Goal: Information Seeking & Learning: Learn about a topic

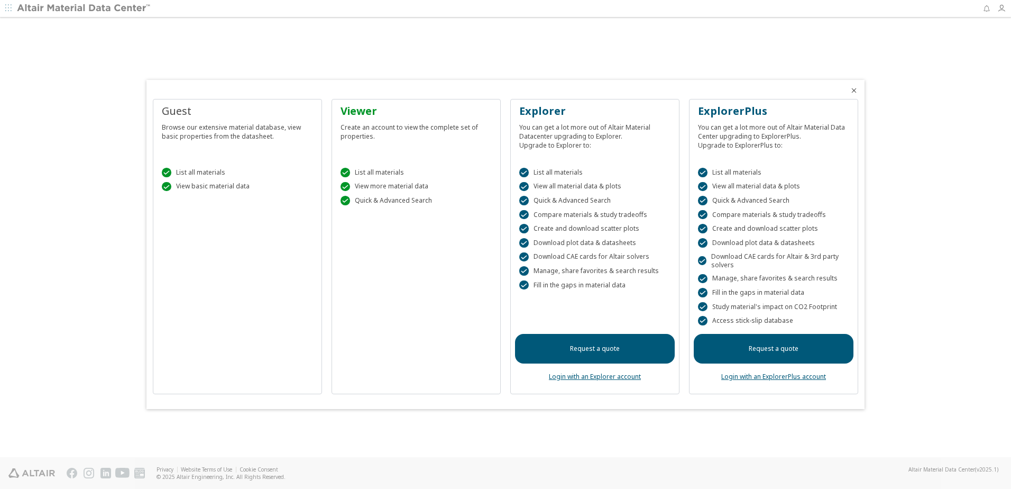
click at [212, 177] on div " List all materials" at bounding box center [237, 173] width 151 height 10
click at [206, 198] on div " List all materials  View basic material data" at bounding box center [238, 176] width 160 height 45
click at [12, 10] on div at bounding box center [505, 244] width 1011 height 489
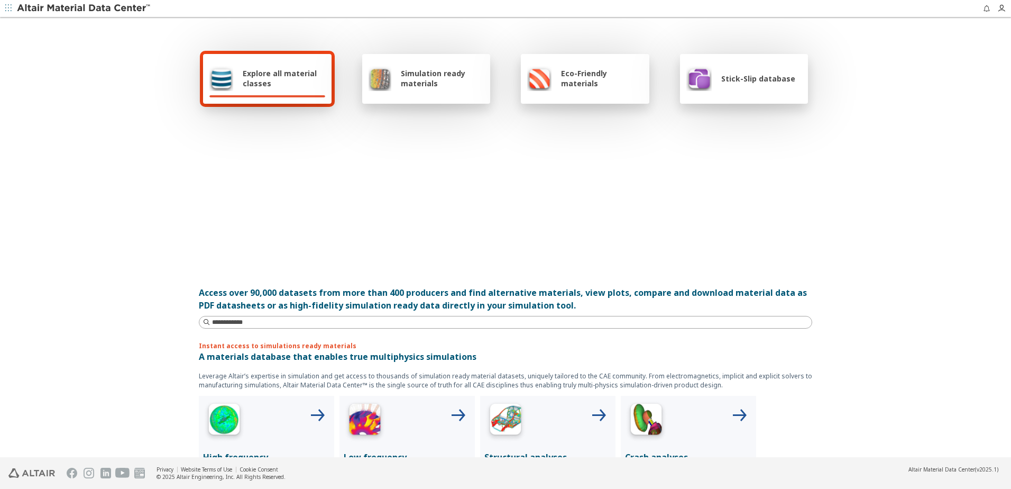
click at [8, 7] on icon "button" at bounding box center [8, 8] width 6 height 6
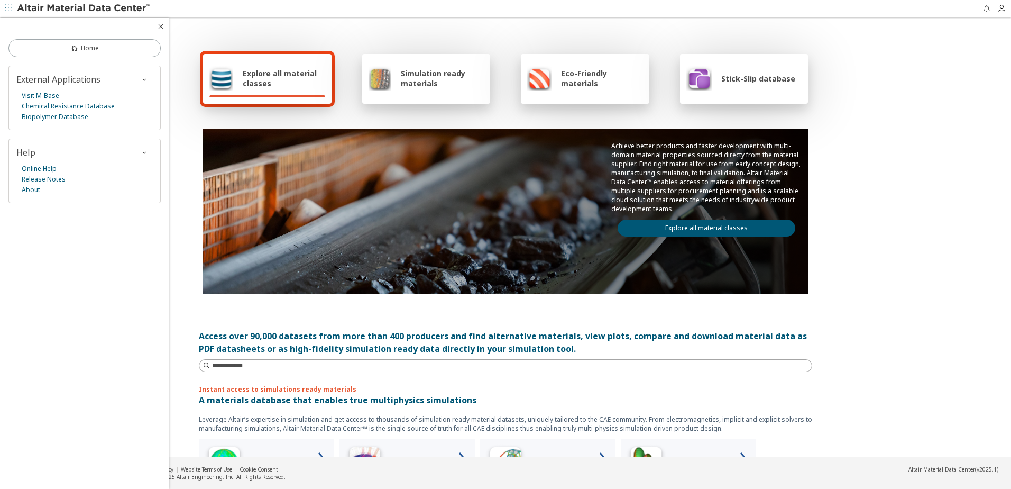
click at [418, 72] on span "Simulation ready materials" at bounding box center [442, 78] width 83 height 20
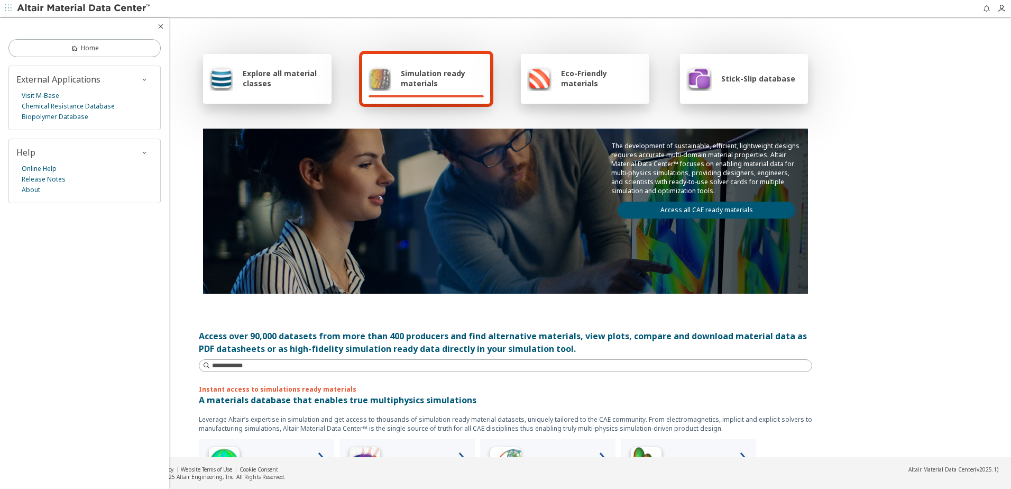
click at [725, 207] on link "Access all CAE ready materials" at bounding box center [707, 210] width 178 height 17
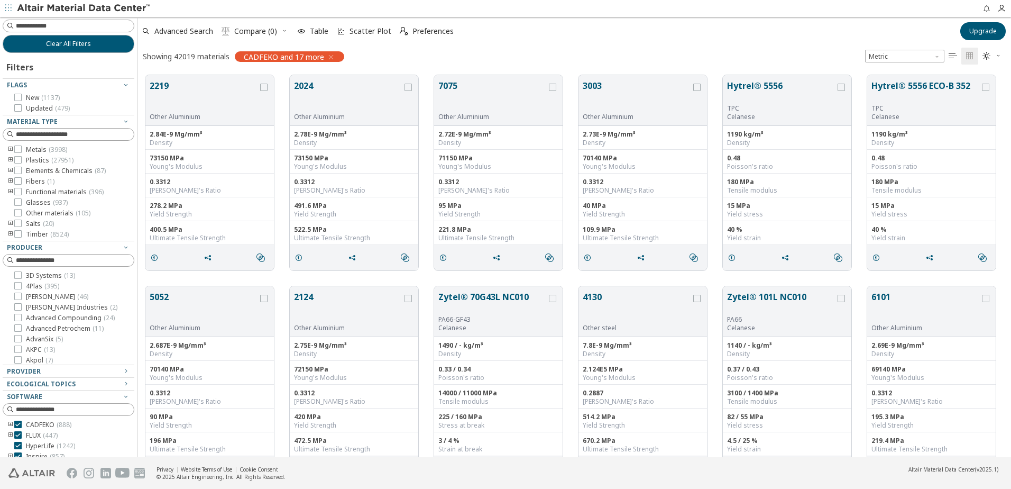
scroll to position [8, 8]
click at [6, 157] on div "Plastics ( 27951 )" at bounding box center [69, 160] width 132 height 8
click at [11, 162] on icon "toogle group" at bounding box center [10, 160] width 7 height 8
click at [29, 171] on icon "toogle group" at bounding box center [26, 171] width 7 height 8
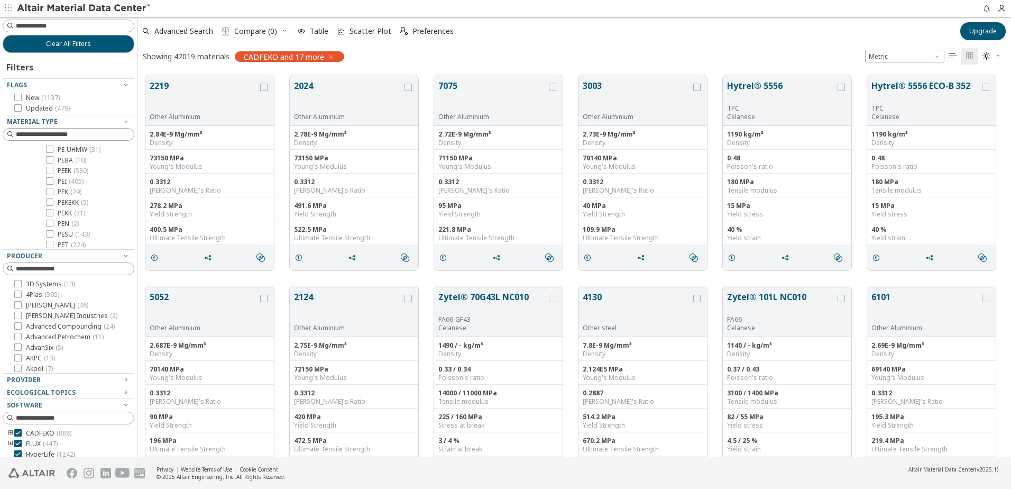
scroll to position [793, 0]
click at [50, 200] on icon at bounding box center [49, 201] width 7 height 7
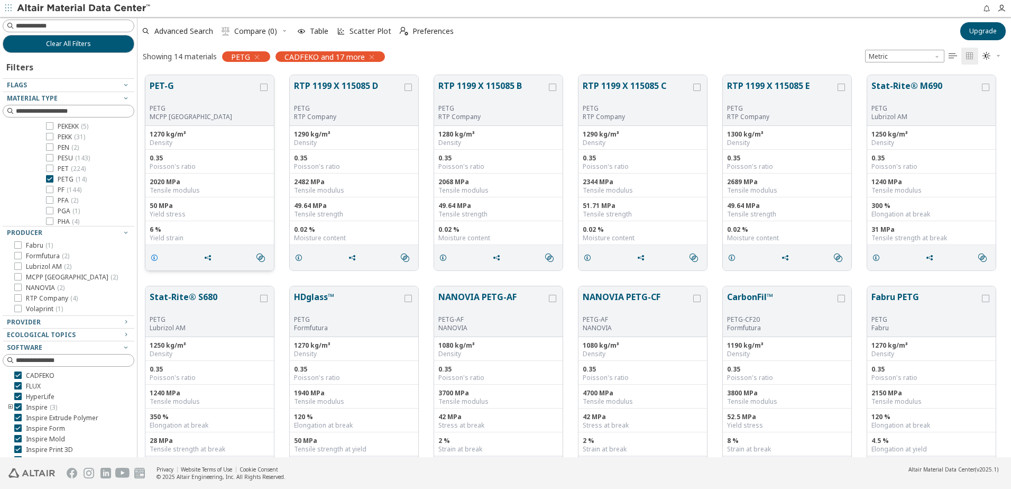
click at [155, 254] on icon "grid" at bounding box center [154, 257] width 8 height 8
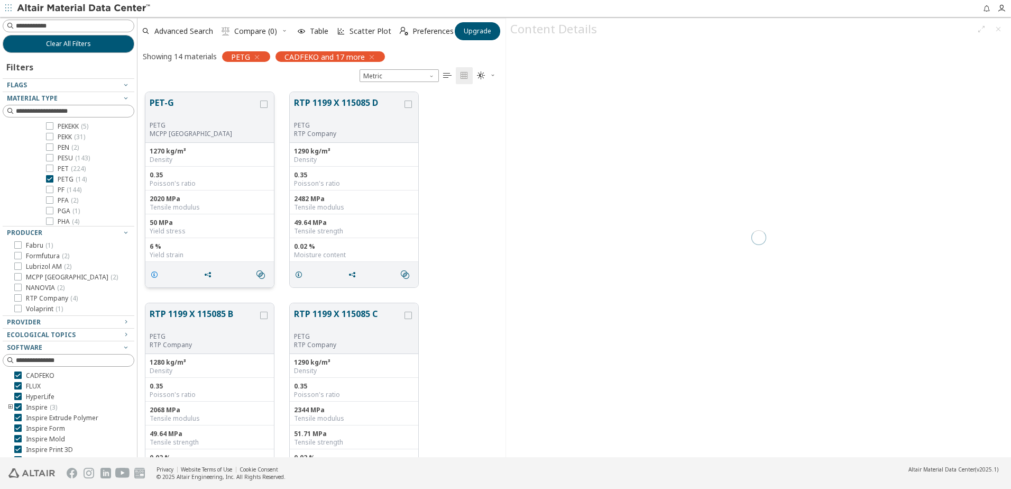
scroll to position [365, 360]
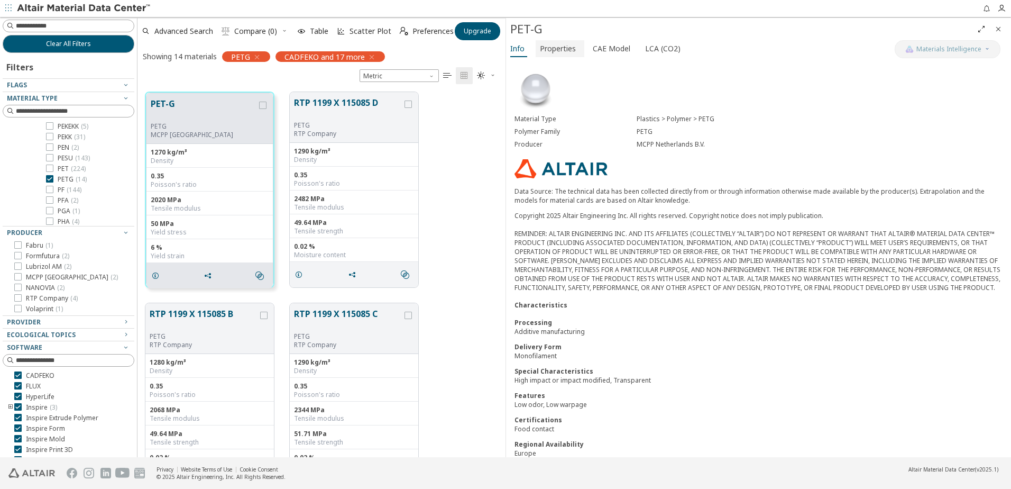
click at [570, 42] on span "Properties" at bounding box center [558, 48] width 36 height 17
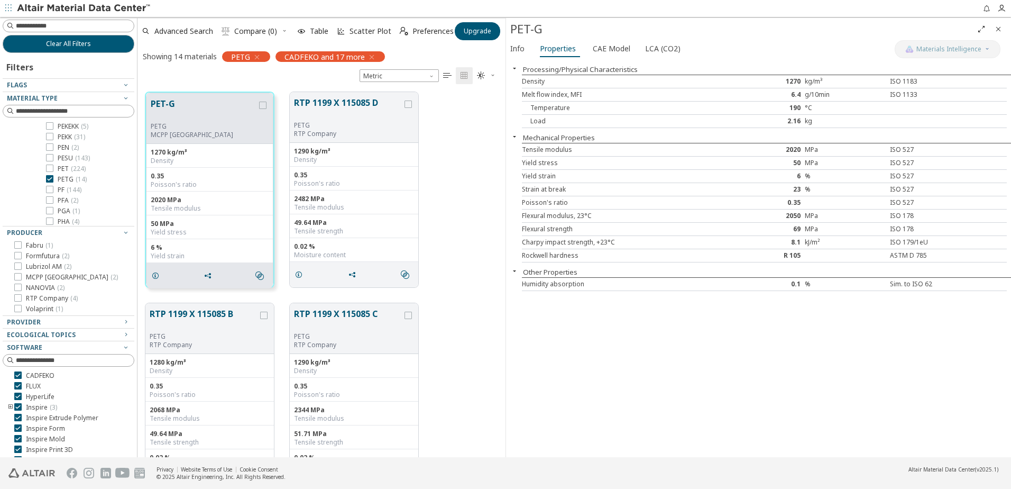
click at [611, 39] on div "PET-G" at bounding box center [758, 29] width 505 height 22
click at [611, 47] on span "CAE Model" at bounding box center [612, 48] width 38 height 17
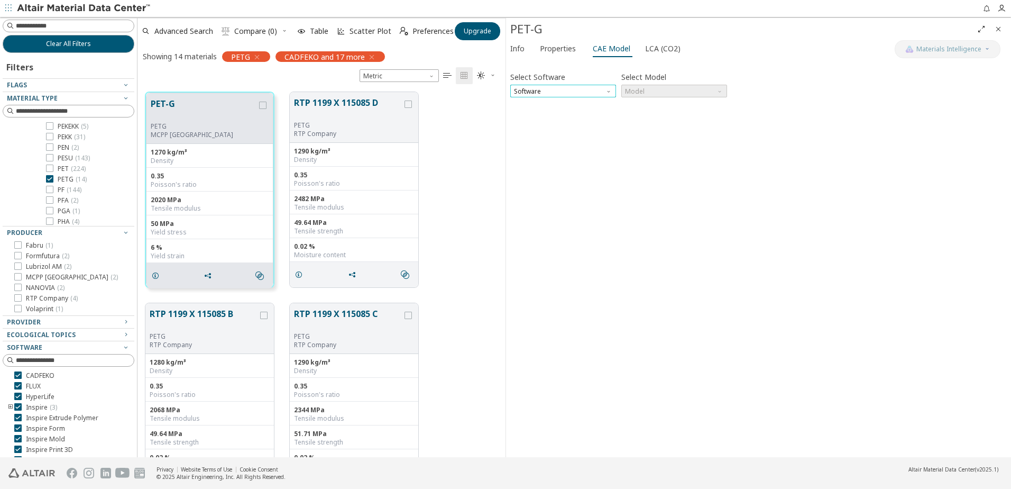
click at [594, 91] on span "Software" at bounding box center [563, 91] width 106 height 13
click at [556, 139] on span "SimLab" at bounding box center [563, 142] width 97 height 7
click at [582, 85] on span "SimLab" at bounding box center [563, 91] width 106 height 13
click at [542, 158] on span "SimSolid" at bounding box center [563, 154] width 97 height 7
click at [651, 88] on span "Model" at bounding box center [674, 91] width 106 height 13
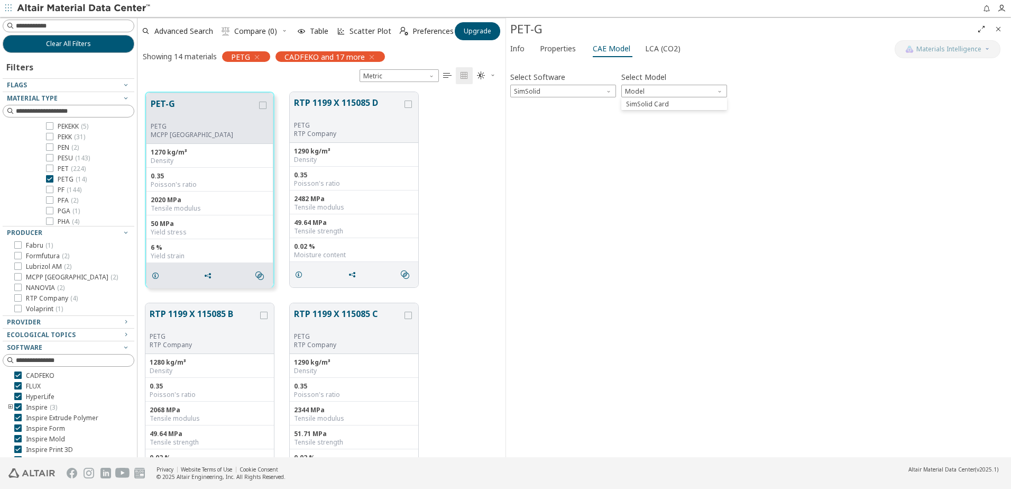
click at [663, 106] on span "SimSolid Card" at bounding box center [647, 104] width 43 height 8
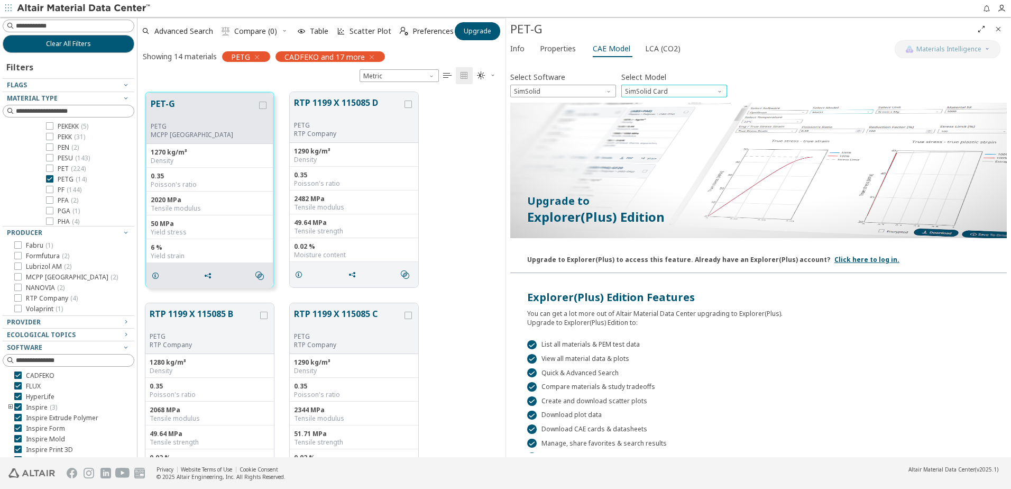
scroll to position [70, 0]
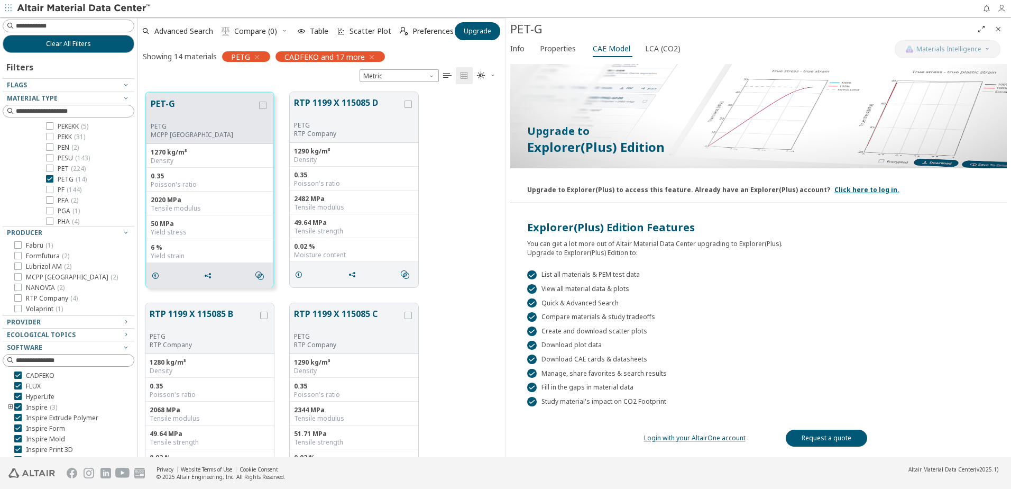
click at [1001, 6] on icon "button" at bounding box center [1001, 8] width 8 height 8
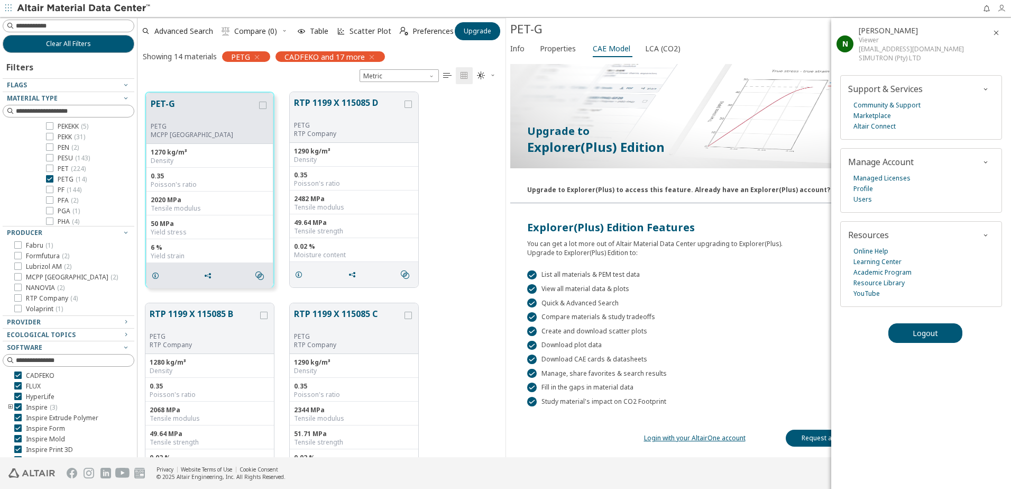
click at [1001, 6] on icon "button" at bounding box center [1001, 8] width 8 height 8
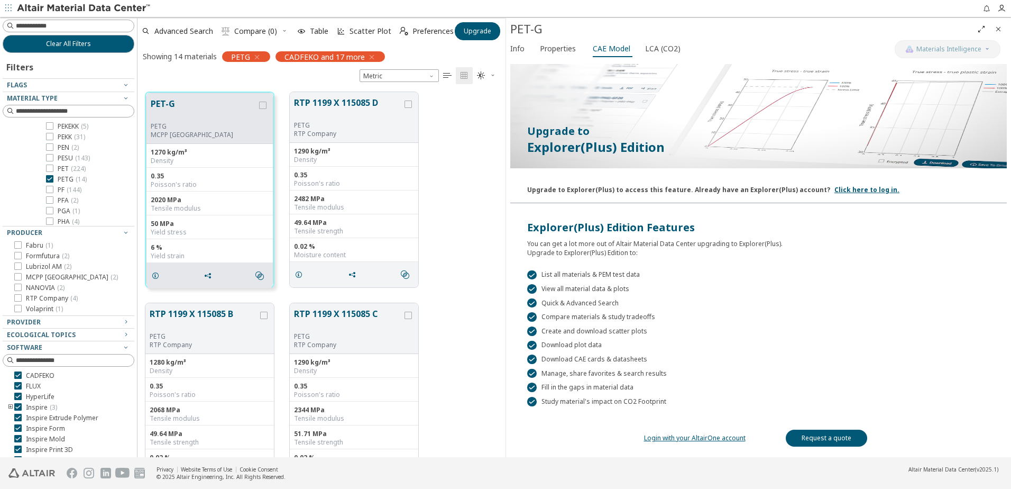
click at [721, 436] on link "Login with your AltairOne account" at bounding box center [695, 437] width 102 height 9
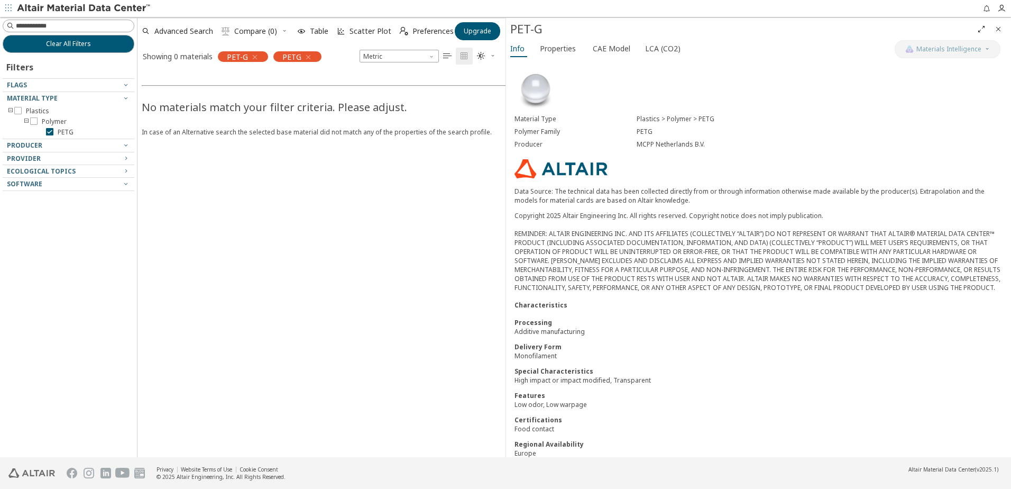
scroll to position [24, 0]
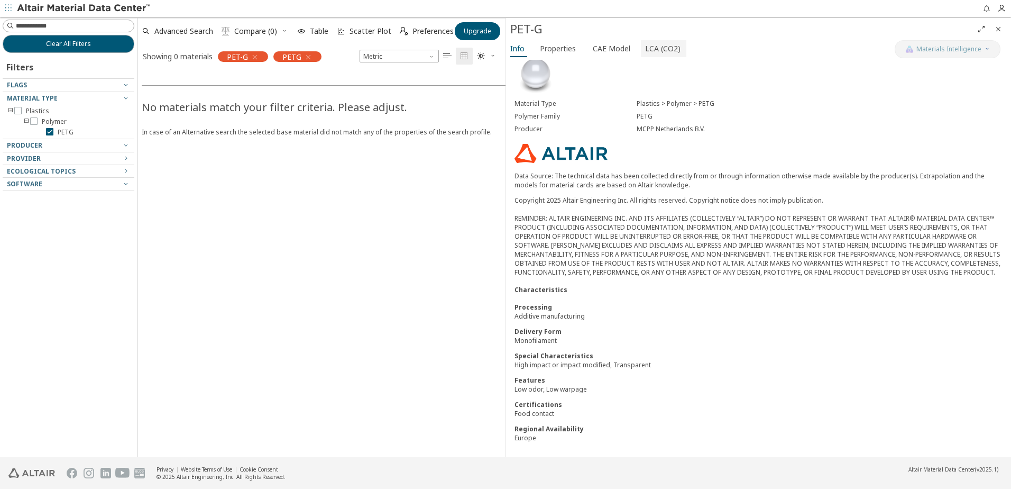
click at [652, 51] on span "LCA (CO2)" at bounding box center [662, 48] width 35 height 17
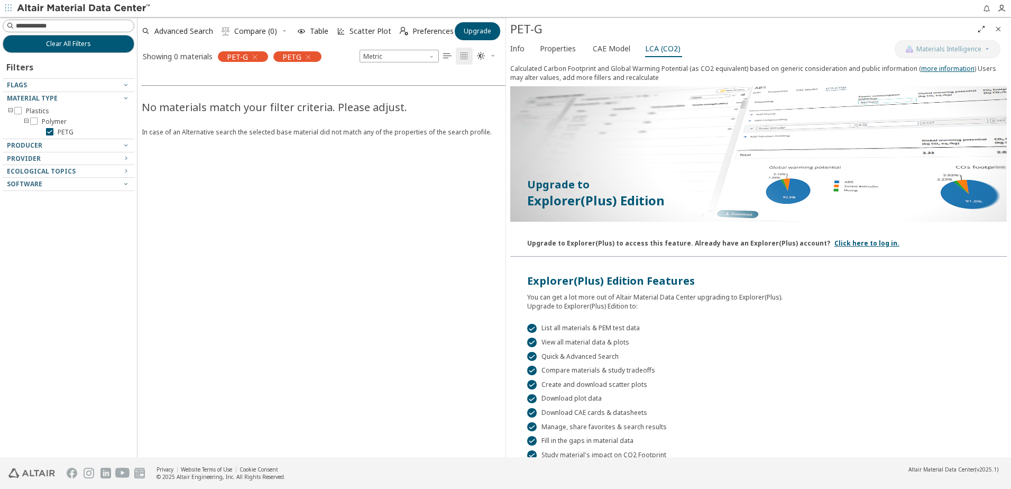
scroll to position [49, 0]
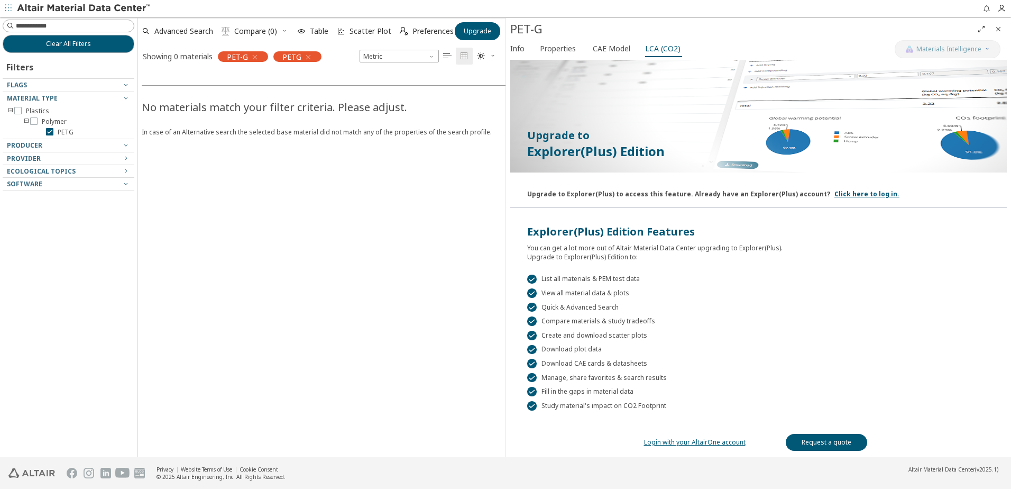
click at [693, 444] on link "Login with your AltairOne account" at bounding box center [695, 441] width 102 height 9
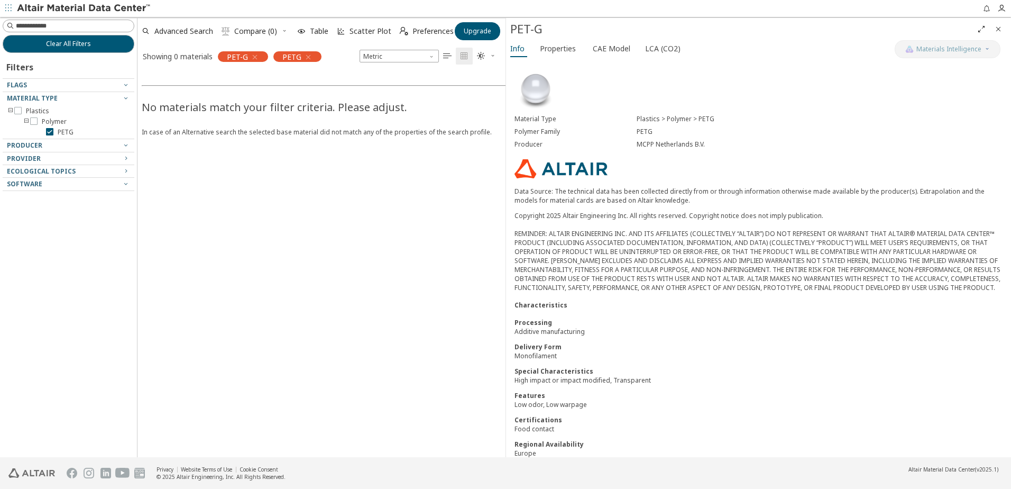
click at [259, 180] on div "No materials match your filter criteria. Please adjust. In case of an Alternati…" at bounding box center [643, 262] width 1011 height 390
click at [572, 56] on button "Properties" at bounding box center [560, 48] width 49 height 17
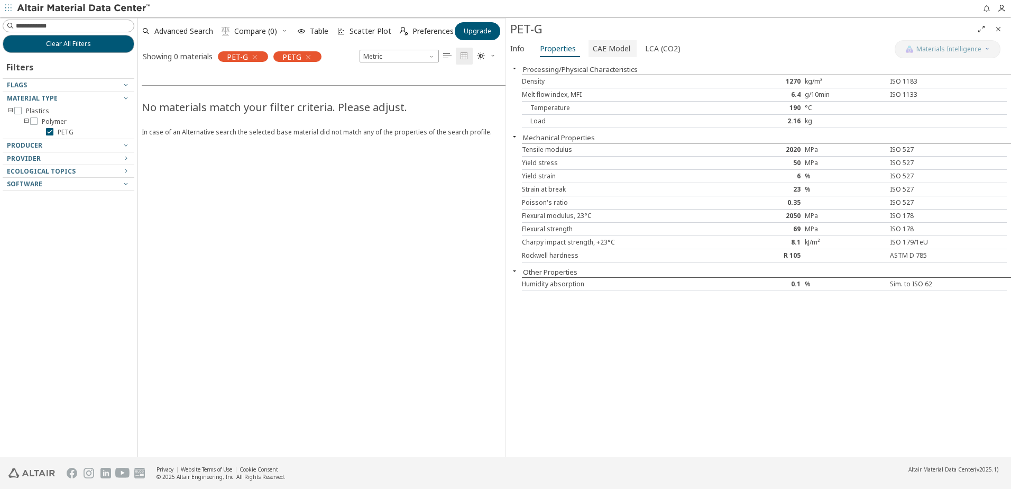
click at [599, 57] on button "CAE Model" at bounding box center [613, 48] width 48 height 17
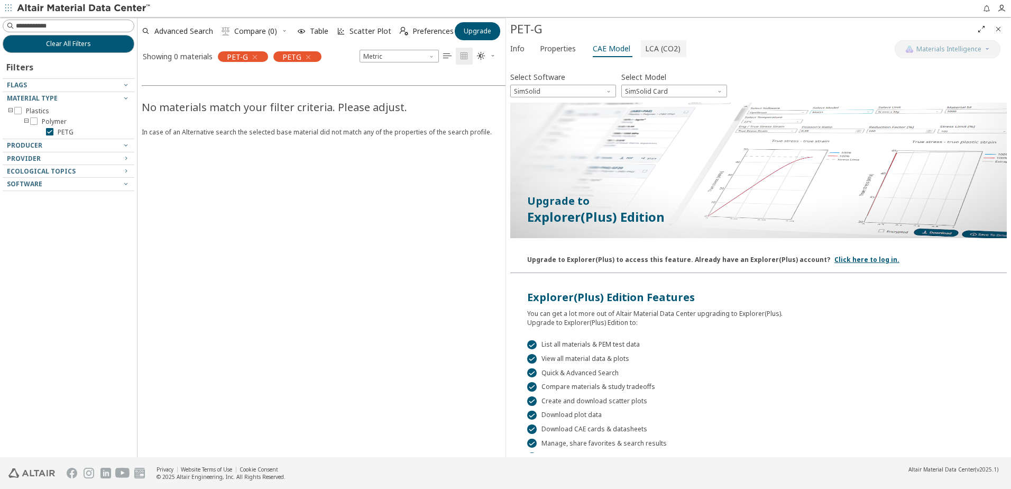
click at [657, 49] on span "LCA (CO2)" at bounding box center [662, 48] width 35 height 17
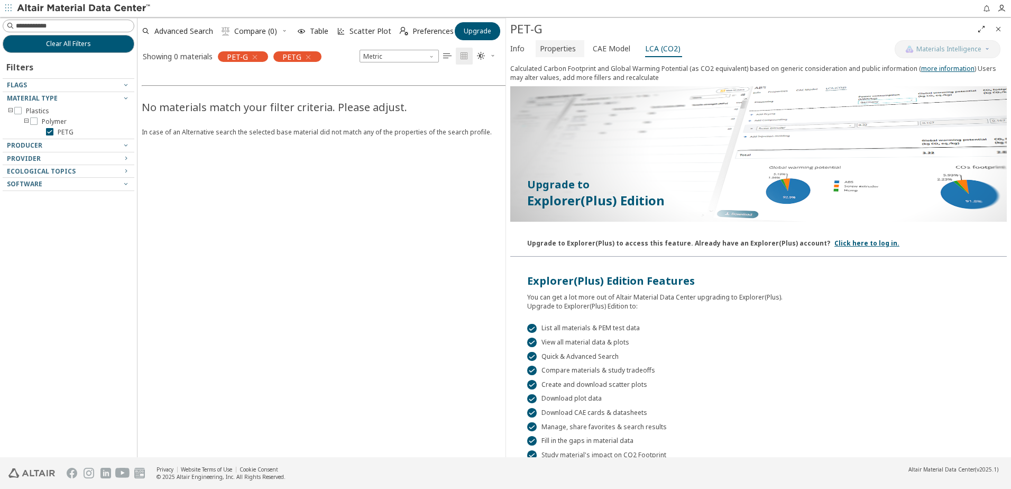
click at [545, 50] on span "Properties" at bounding box center [558, 48] width 36 height 17
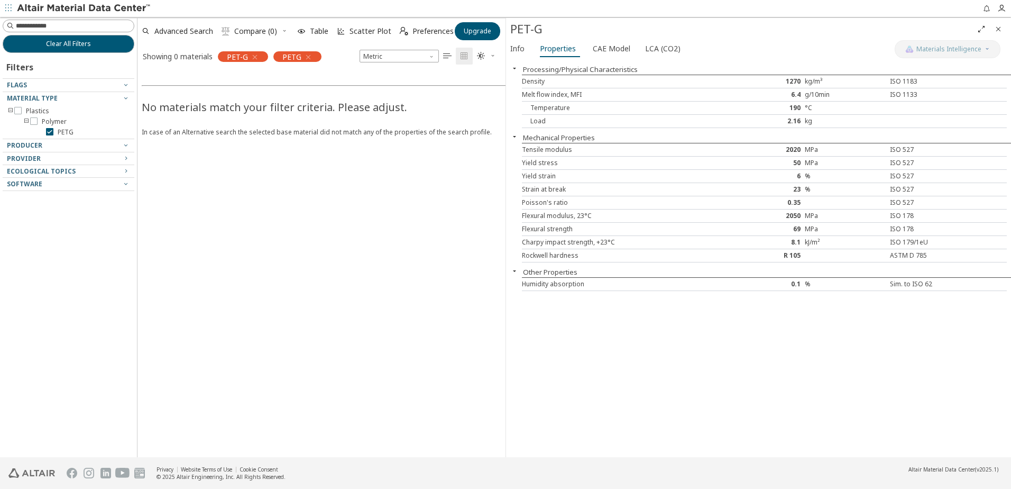
click at [204, 325] on div "No materials match your filter criteria. Please adjust. In case of an Alternati…" at bounding box center [643, 262] width 1011 height 390
click at [818, 125] on div "kg" at bounding box center [845, 121] width 81 height 8
click at [134, 295] on div at bounding box center [134, 237] width 5 height 440
click at [378, 227] on div "No materials match your filter criteria. Please adjust. In case of an Alternati…" at bounding box center [643, 262] width 1011 height 390
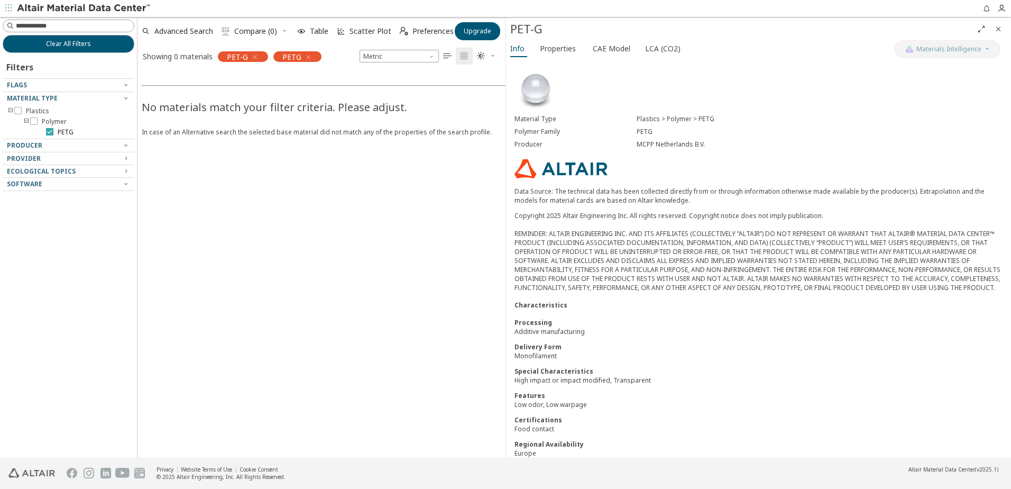
click at [63, 129] on span "PETG" at bounding box center [66, 132] width 16 height 8
click at [258, 55] on icon "button" at bounding box center [255, 57] width 8 height 8
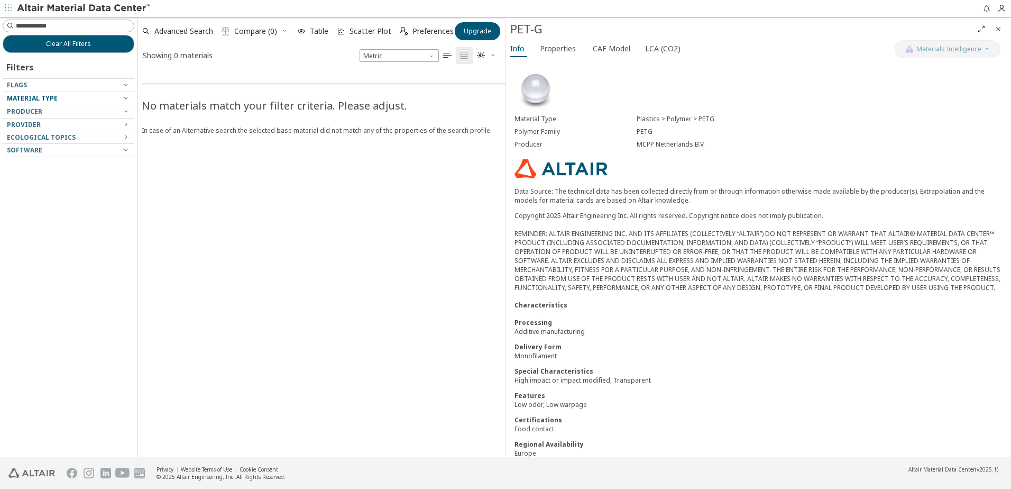
click at [39, 97] on span "Material Type" at bounding box center [32, 98] width 51 height 9
click at [76, 97] on div "Material Type" at bounding box center [64, 98] width 115 height 8
click at [123, 96] on icon "button" at bounding box center [126, 98] width 8 height 8
click at [76, 47] on span "Clear All Filters" at bounding box center [68, 44] width 45 height 8
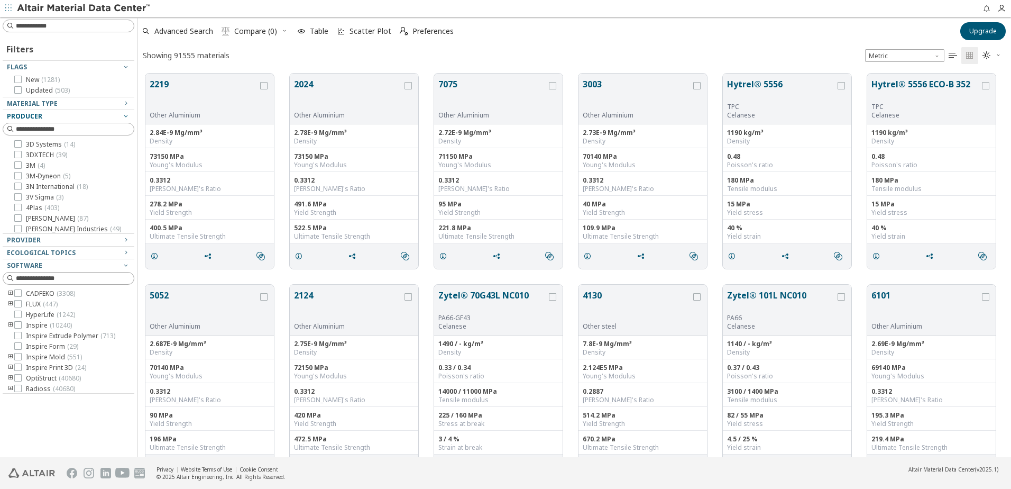
scroll to position [383, 866]
click at [76, 103] on div "Material Type" at bounding box center [64, 103] width 115 height 8
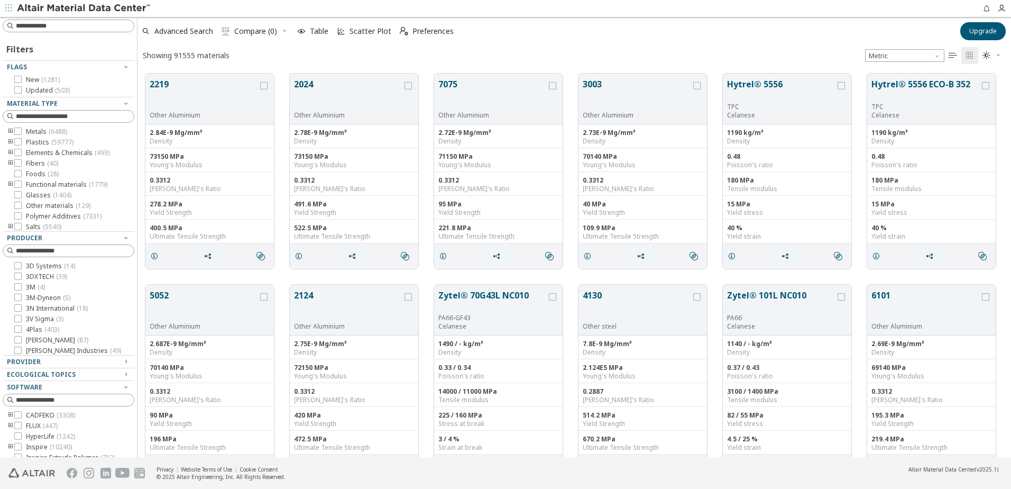
click at [7, 142] on icon "toogle group" at bounding box center [10, 142] width 7 height 8
click at [25, 153] on icon "toogle group" at bounding box center [26, 153] width 7 height 8
click at [71, 146] on span "PETG ( 32 )" at bounding box center [72, 142] width 29 height 8
